Goal: Task Accomplishment & Management: Use online tool/utility

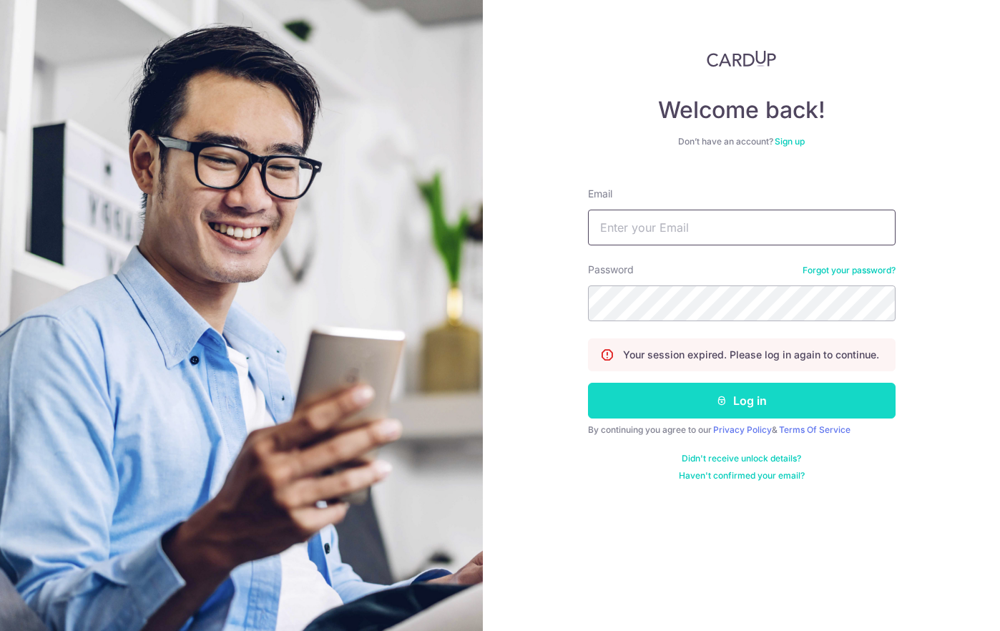
type input "[EMAIL_ADDRESS][DOMAIN_NAME]"
click at [693, 411] on button "Log in" at bounding box center [742, 401] width 308 height 36
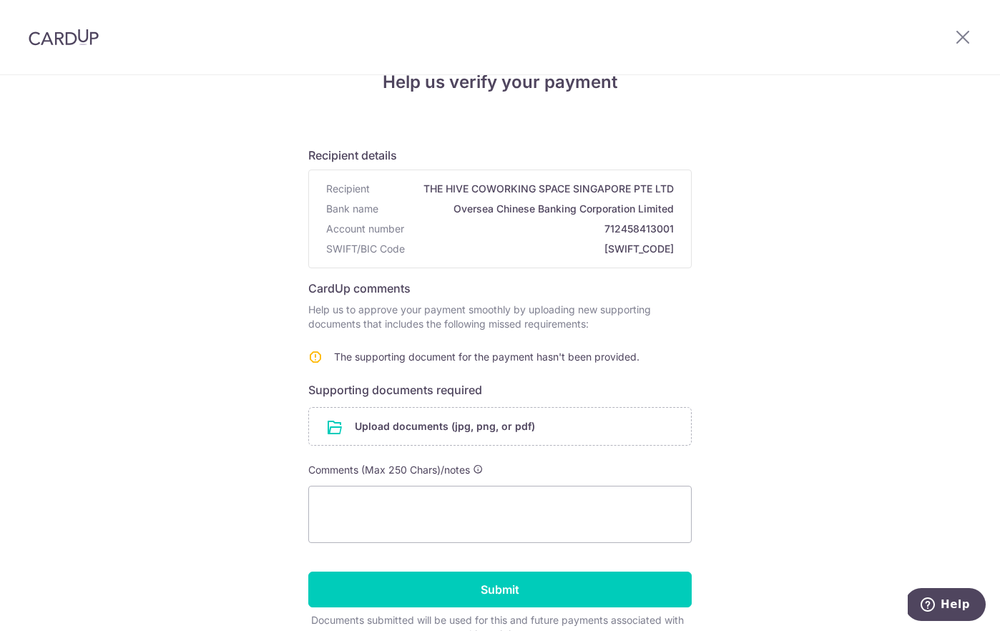
scroll to position [103, 0]
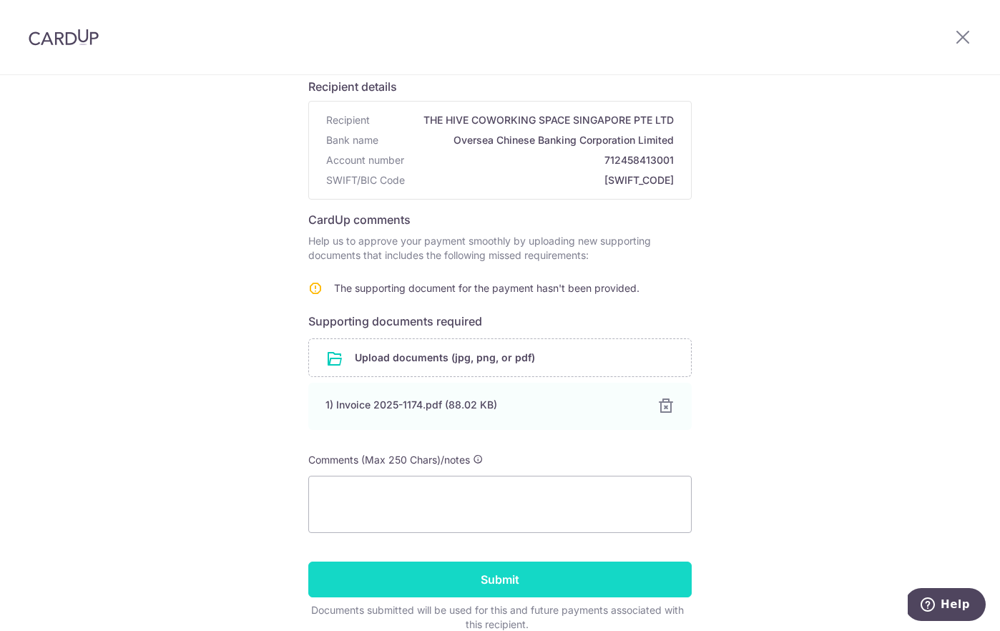
click at [467, 579] on input "Submit" at bounding box center [500, 580] width 384 height 36
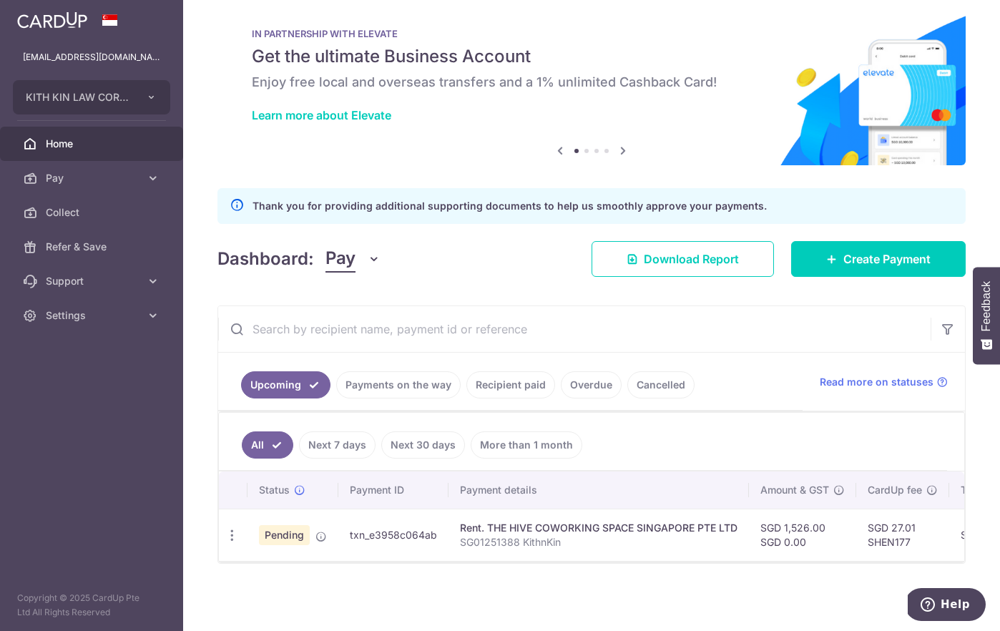
scroll to position [26, 0]
click at [354, 444] on link "Next 7 days" at bounding box center [337, 444] width 77 height 27
click at [252, 433] on link "All" at bounding box center [257, 444] width 31 height 27
click at [408, 373] on link "Payments on the way" at bounding box center [398, 384] width 125 height 27
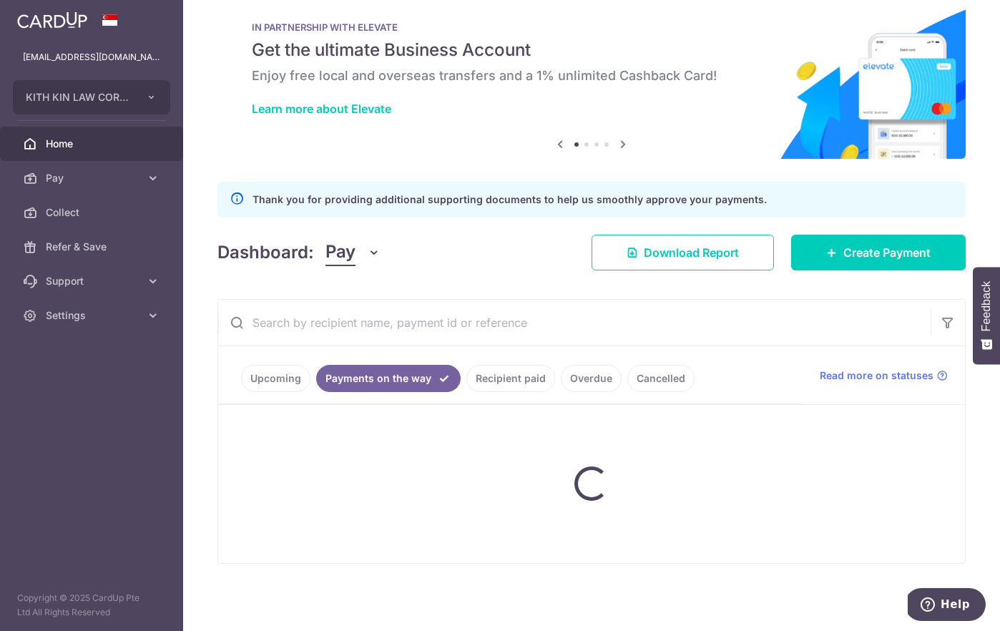
scroll to position [0, 0]
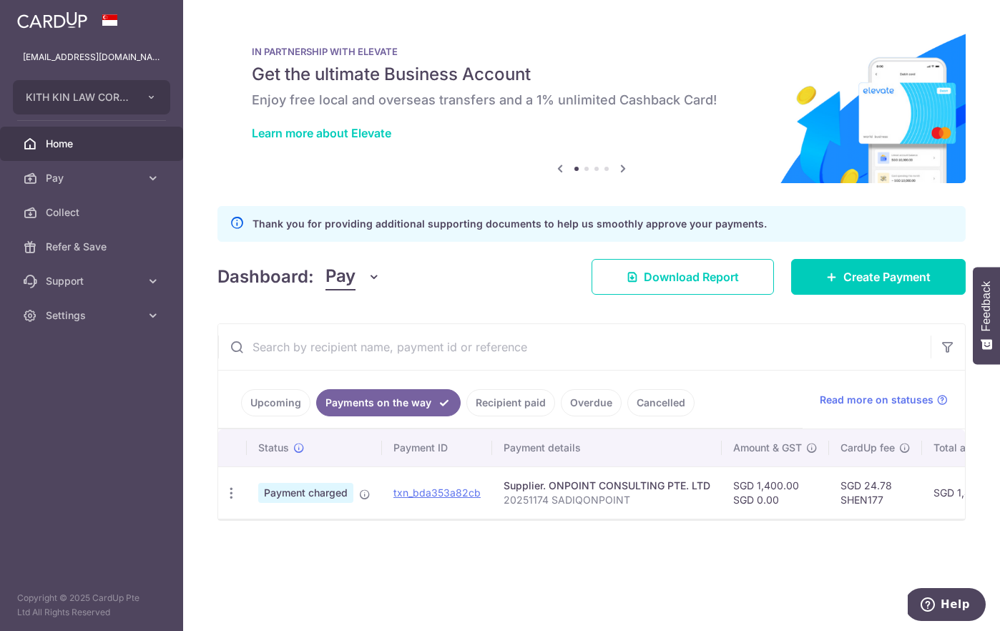
click at [330, 499] on span "Payment charged" at bounding box center [305, 493] width 95 height 20
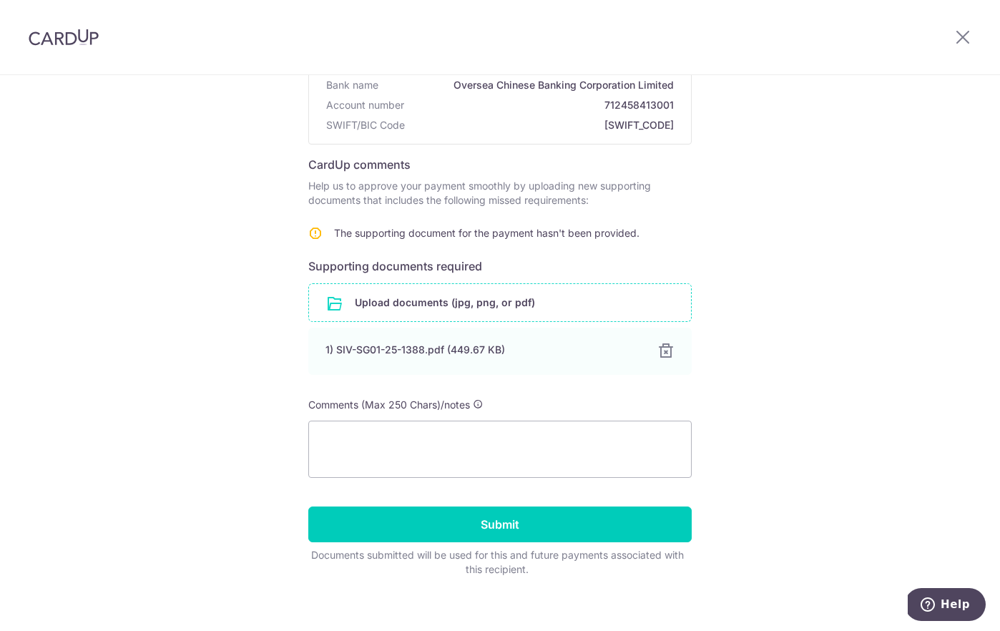
scroll to position [171, 0]
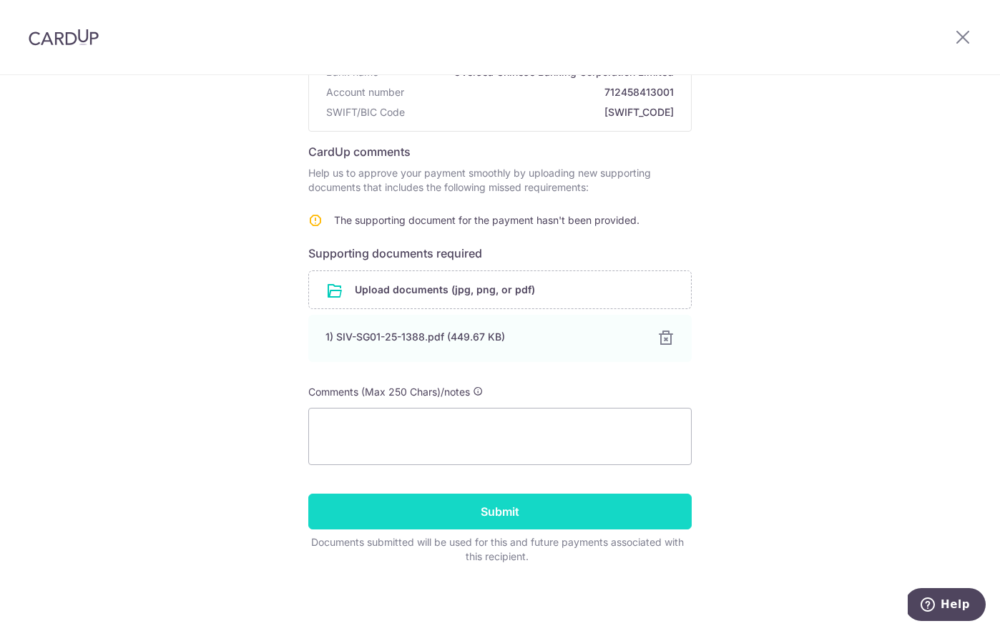
click at [461, 521] on input "Submit" at bounding box center [500, 512] width 384 height 36
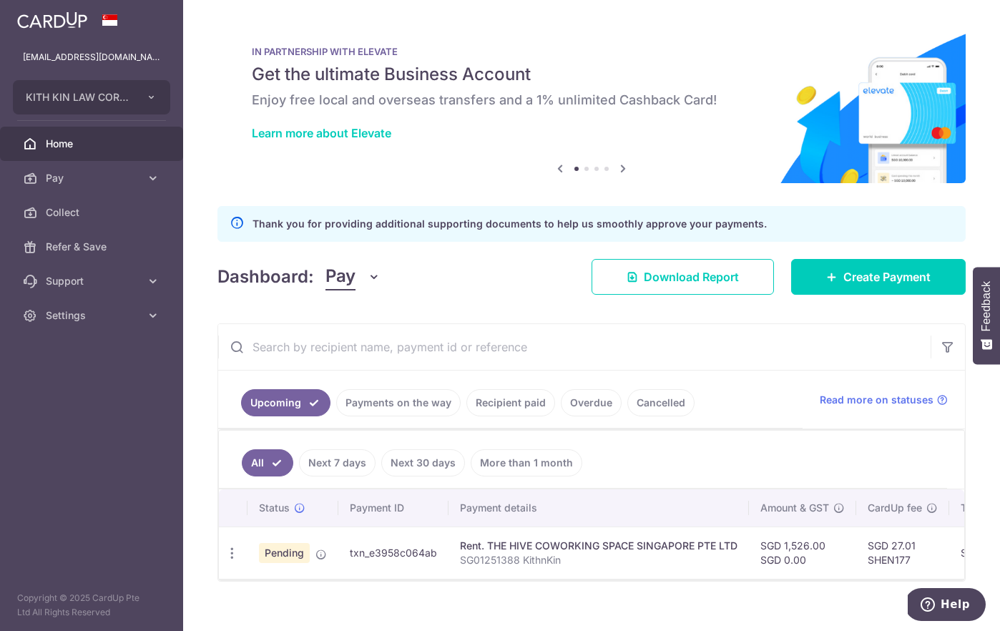
click at [54, 142] on span "Home" at bounding box center [93, 144] width 94 height 14
